Goal: Navigation & Orientation: Find specific page/section

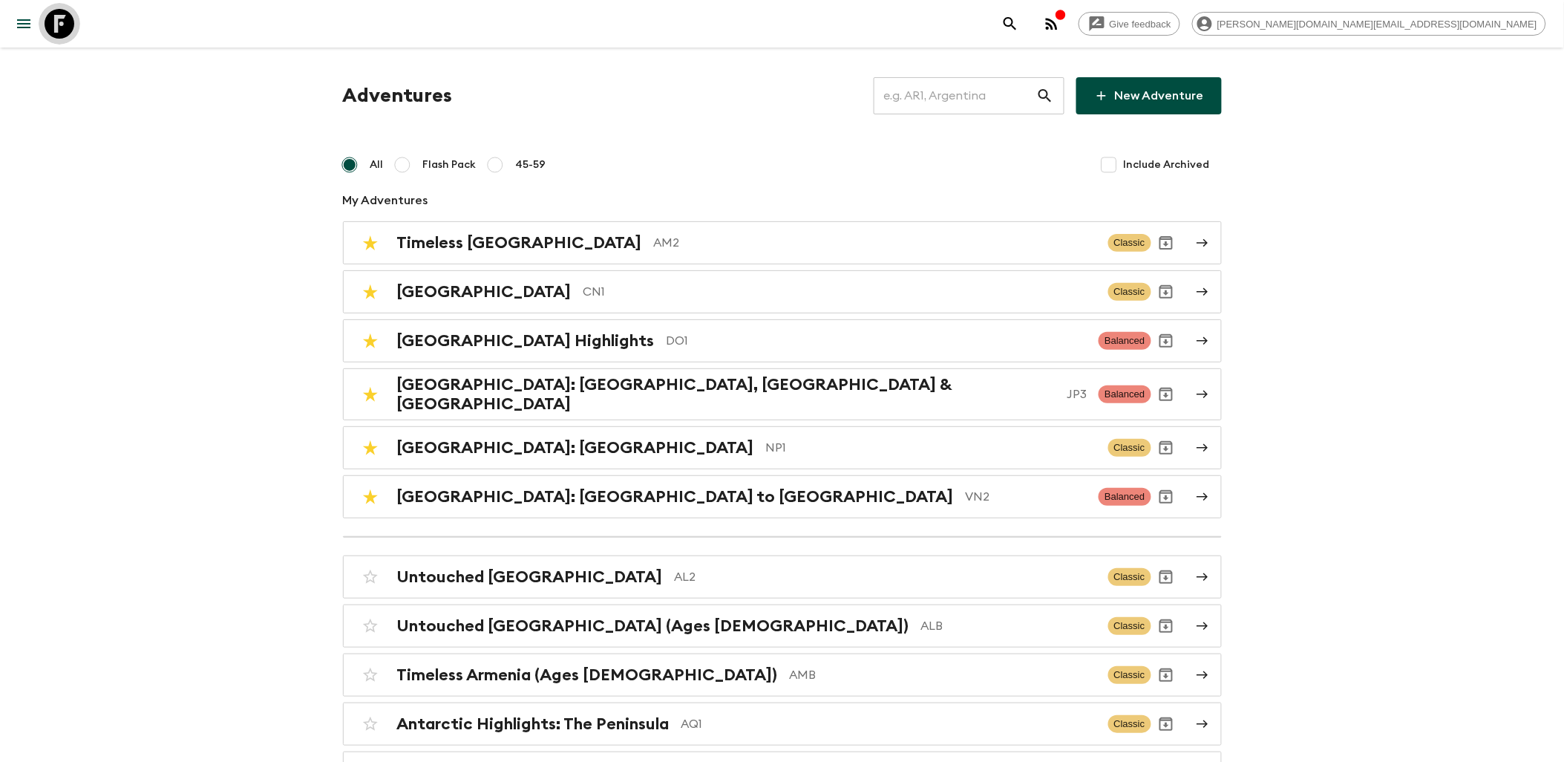
click at [65, 26] on icon at bounding box center [60, 24] width 30 height 30
click at [61, 27] on icon at bounding box center [60, 24] width 30 height 30
